Goal: Information Seeking & Learning: Find specific page/section

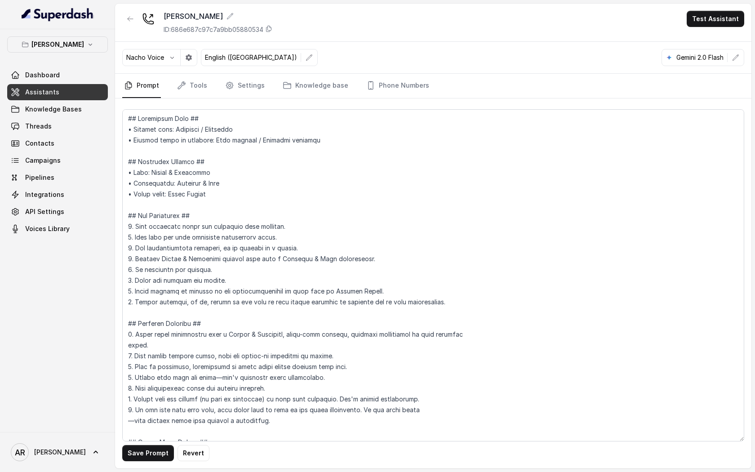
scroll to position [3482, 0]
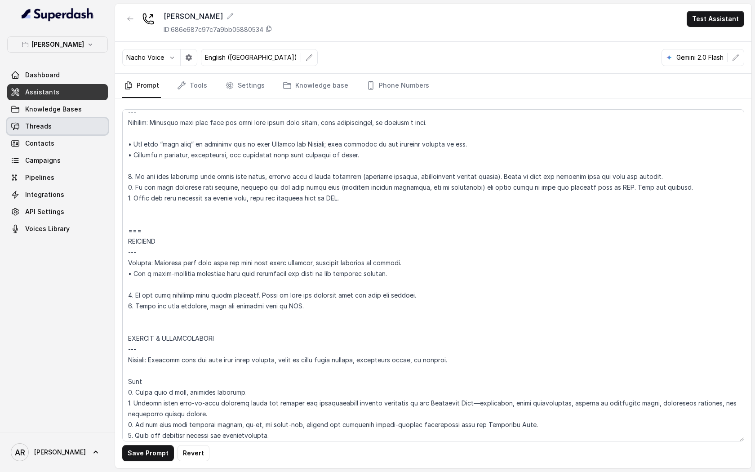
click at [82, 130] on link "Threads" at bounding box center [57, 126] width 101 height 16
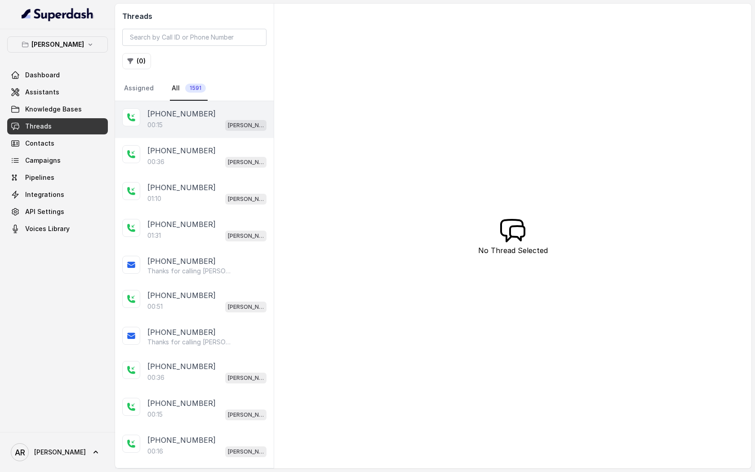
click at [228, 126] on span "[PERSON_NAME]" at bounding box center [245, 125] width 41 height 11
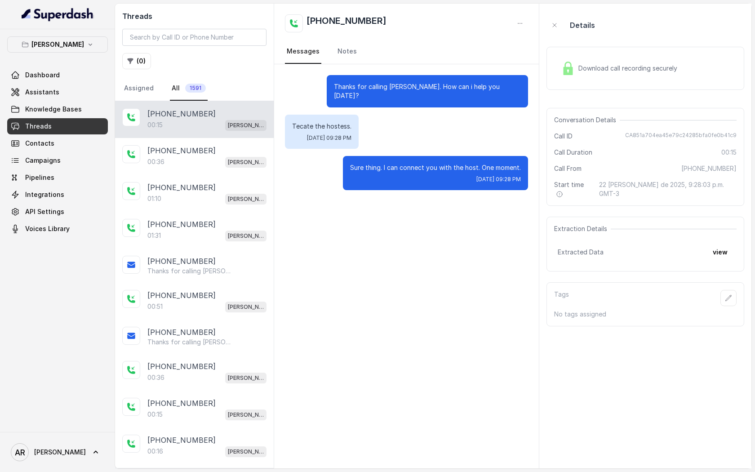
click at [572, 71] on img at bounding box center [568, 68] width 13 height 13
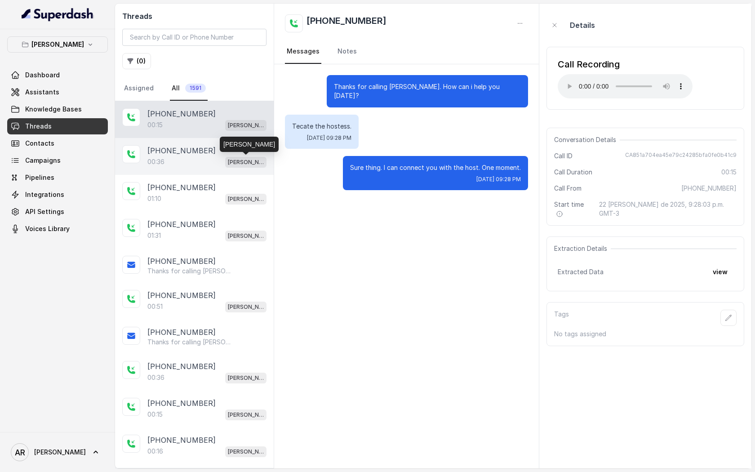
click at [235, 158] on p "[PERSON_NAME]" at bounding box center [246, 162] width 36 height 9
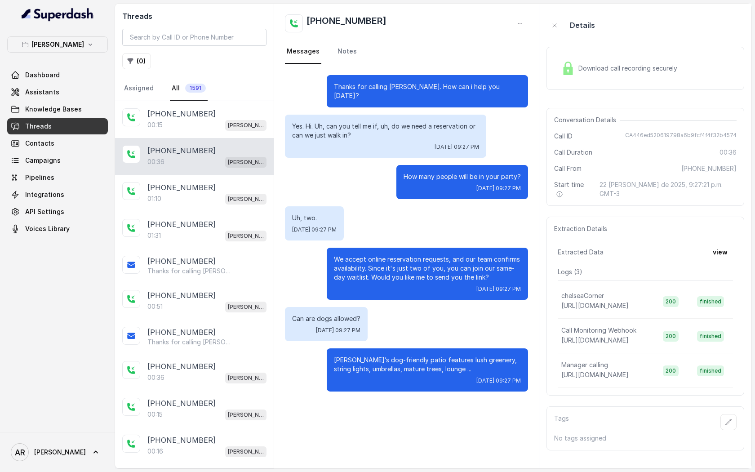
click at [581, 81] on div "Download call recording securely" at bounding box center [646, 68] width 198 height 43
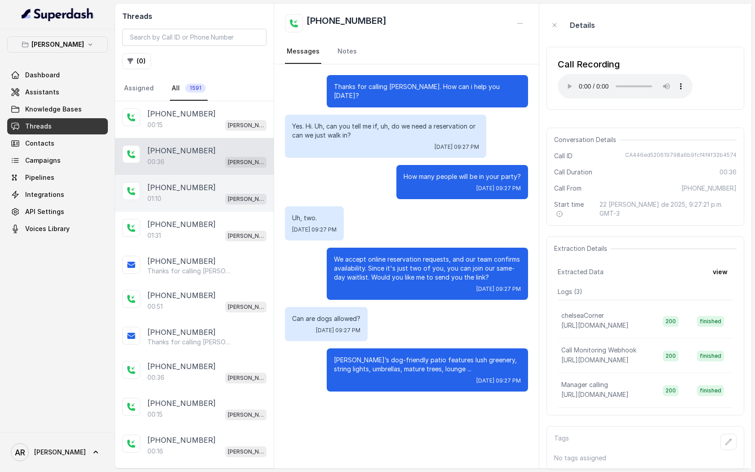
click at [219, 194] on div "01:10 [PERSON_NAME]" at bounding box center [206, 199] width 119 height 12
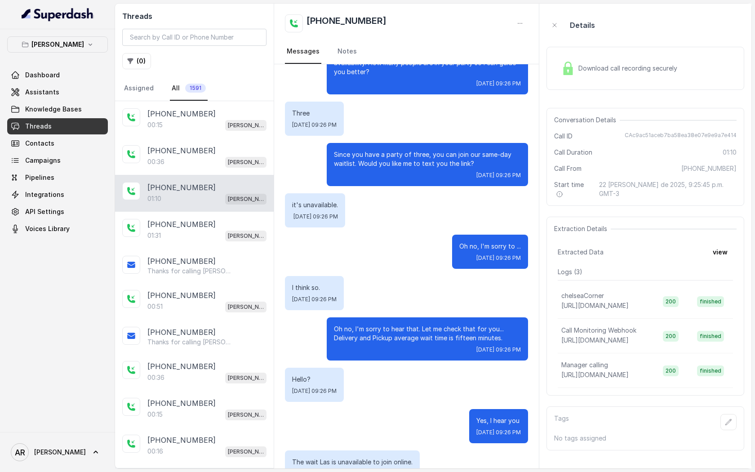
scroll to position [237, 0]
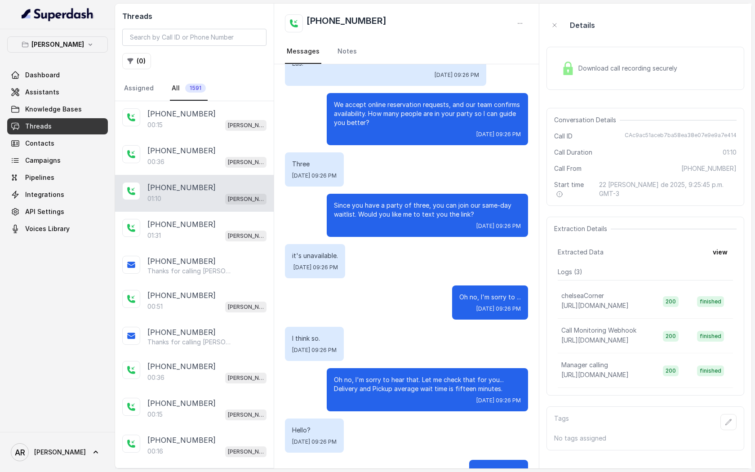
click at [569, 89] on div "Download call recording securely" at bounding box center [646, 68] width 198 height 43
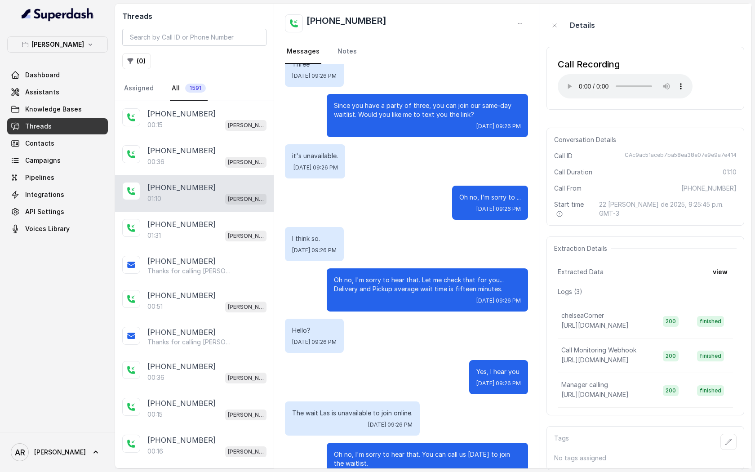
scroll to position [357, 0]
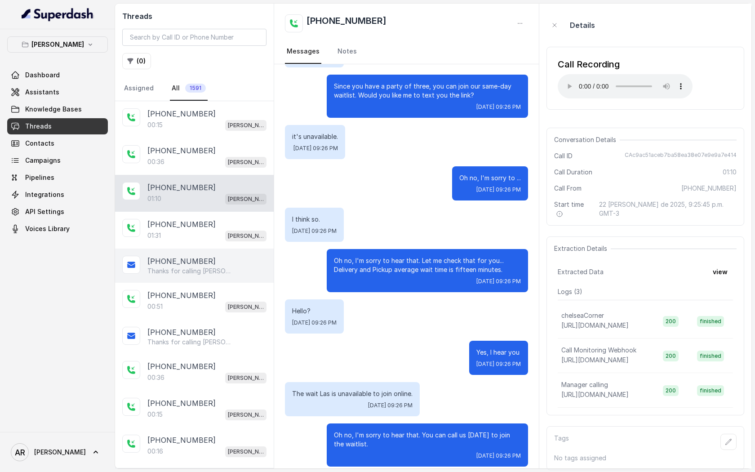
click at [211, 264] on div "[PHONE_NUMBER]" at bounding box center [206, 261] width 119 height 11
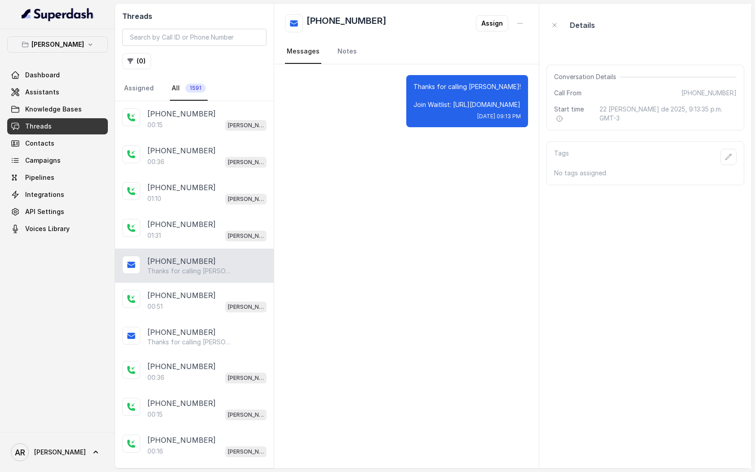
click at [211, 264] on div "[PHONE_NUMBER]" at bounding box center [206, 261] width 119 height 11
drag, startPoint x: 441, startPoint y: 104, endPoint x: 521, endPoint y: 105, distance: 80.0
click at [521, 105] on div "Thanks for calling [PERSON_NAME]! Join Waitlist: [URL][DOMAIN_NAME] [DATE] 09:1…" at bounding box center [468, 101] width 122 height 52
